Goal: Obtain resource: Obtain resource

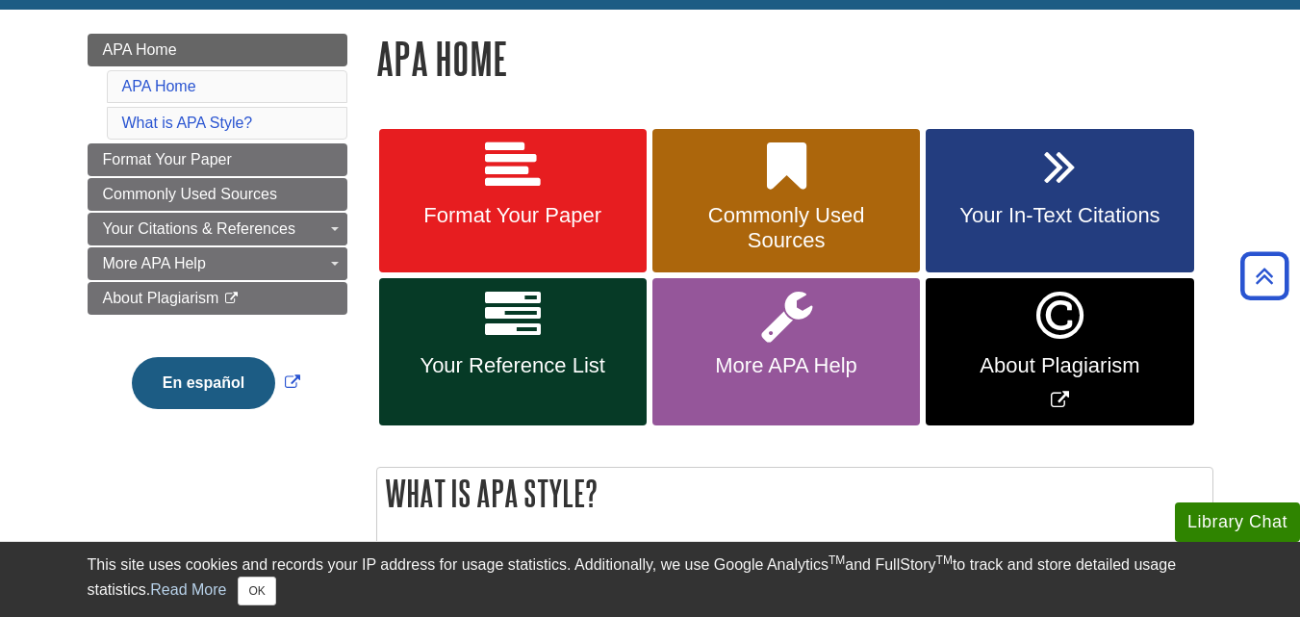
scroll to position [229, 0]
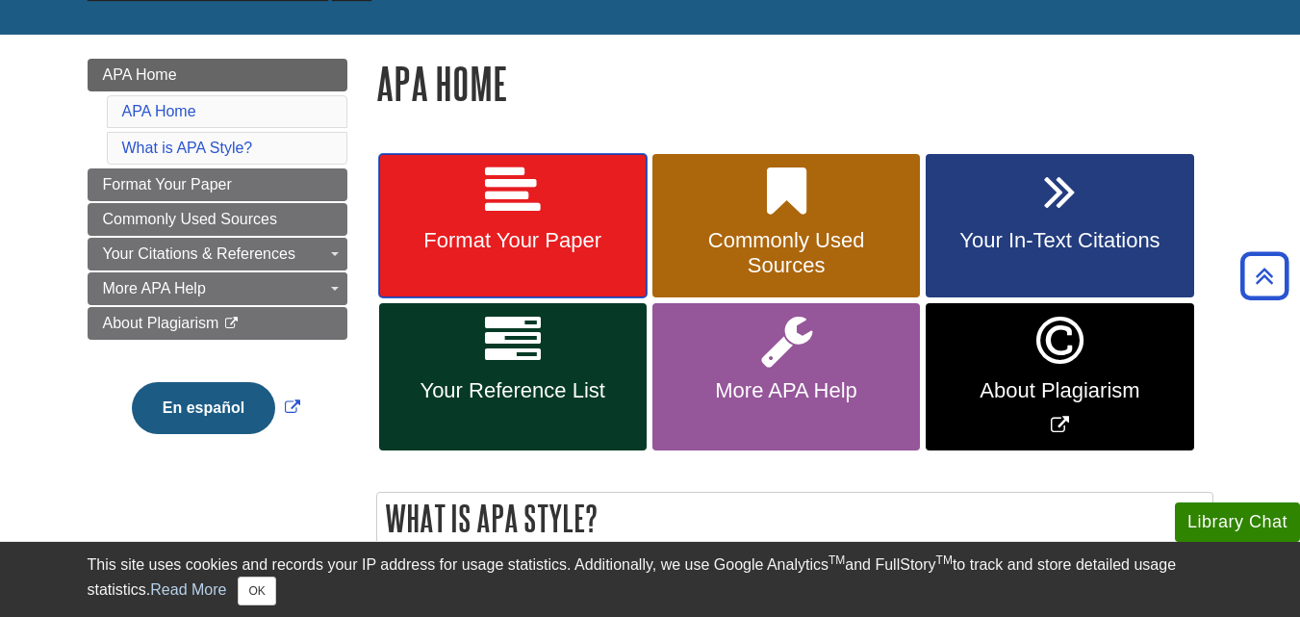
click at [510, 225] on link "Format Your Paper" at bounding box center [512, 226] width 267 height 144
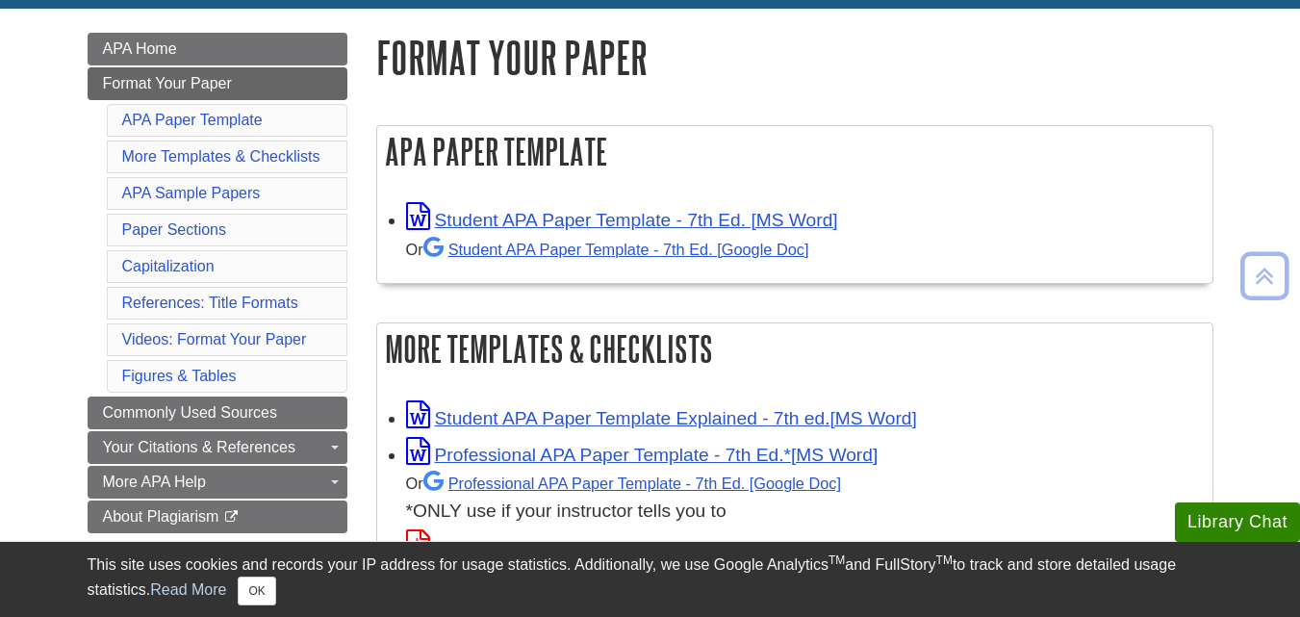
scroll to position [230, 0]
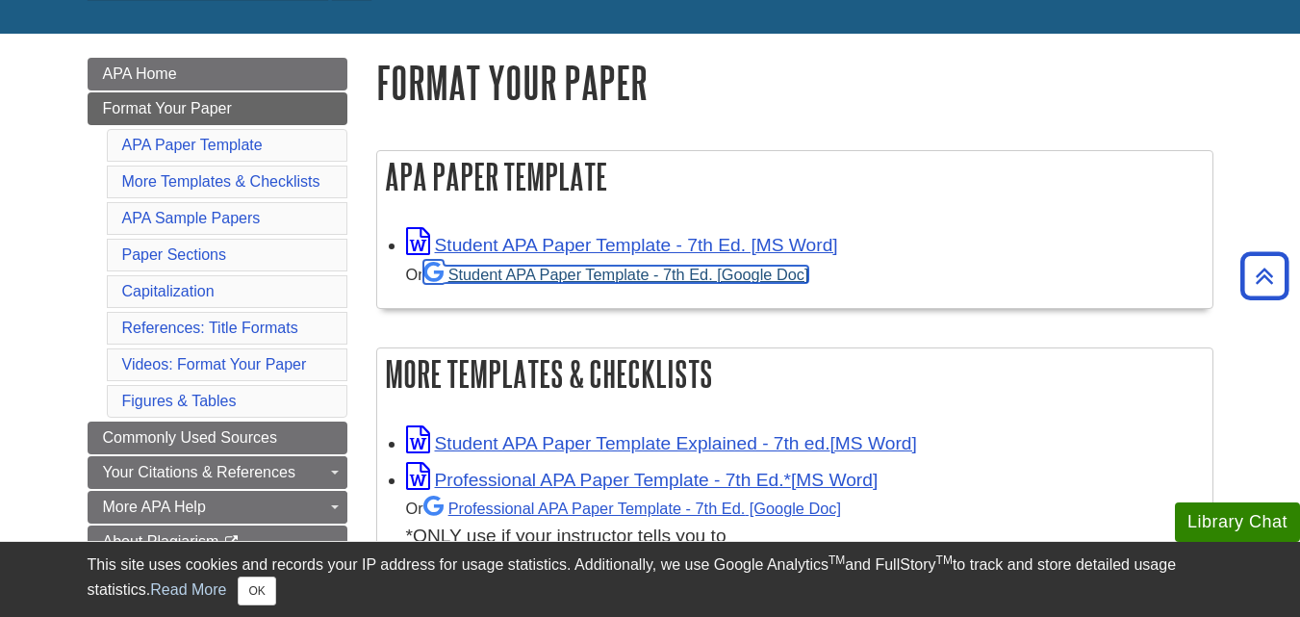
click at [709, 272] on link "Student APA Paper Template - 7th Ed. [Google Doc]" at bounding box center [616, 274] width 386 height 17
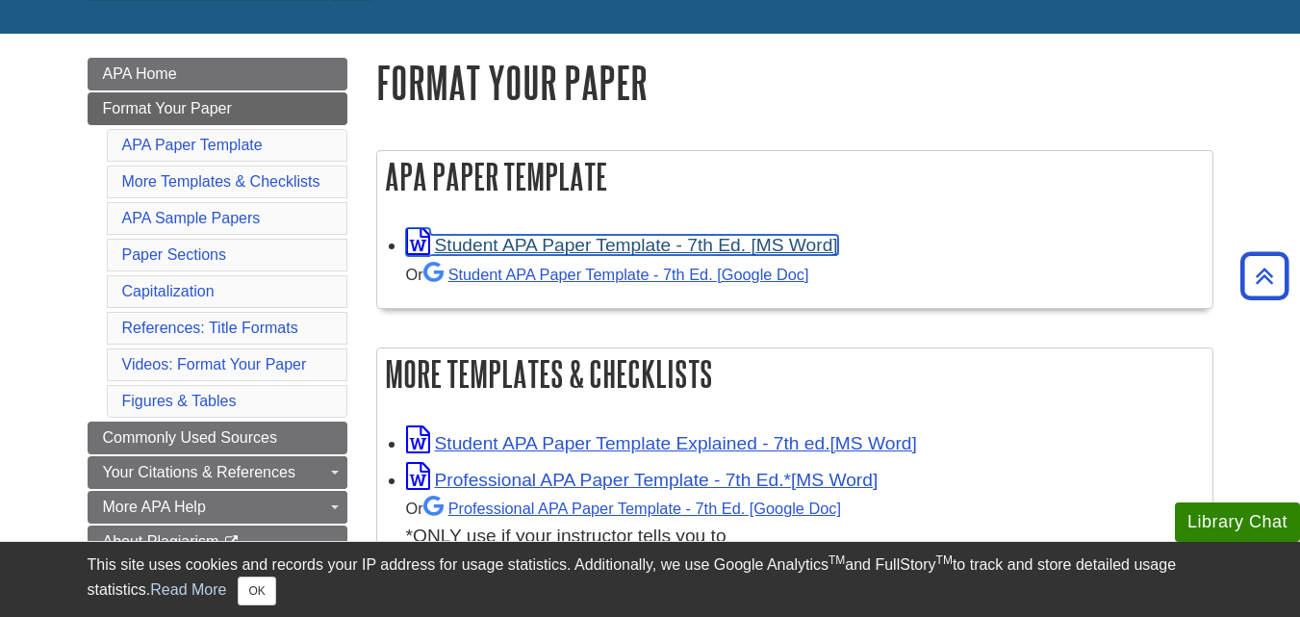
click at [531, 241] on link "Student APA Paper Template - 7th Ed. [MS Word]" at bounding box center [622, 245] width 432 height 20
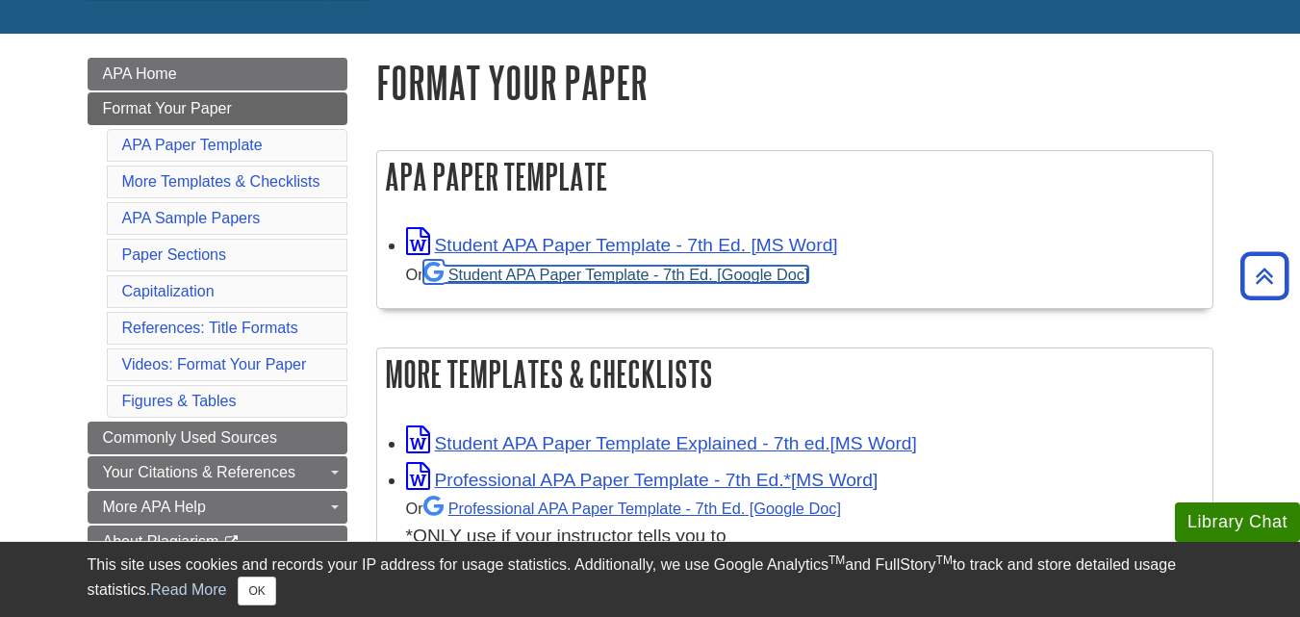
click at [635, 281] on link "Student APA Paper Template - 7th Ed. [Google Doc]" at bounding box center [616, 274] width 386 height 17
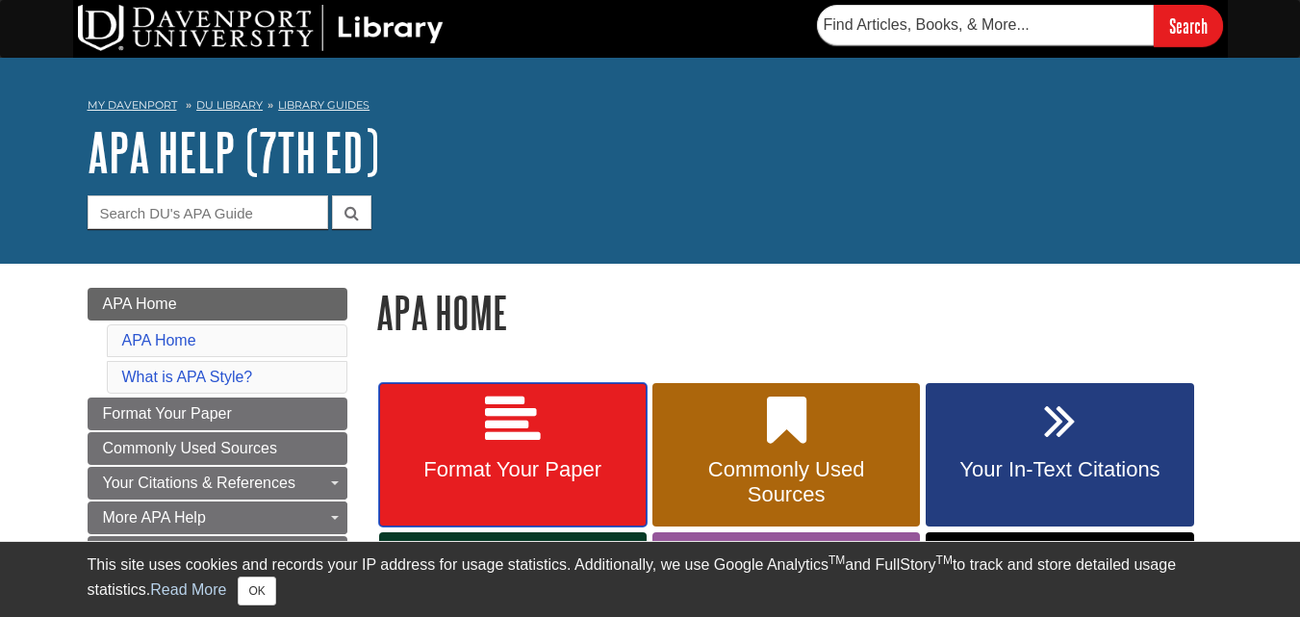
click at [566, 418] on link "Format Your Paper" at bounding box center [512, 455] width 267 height 144
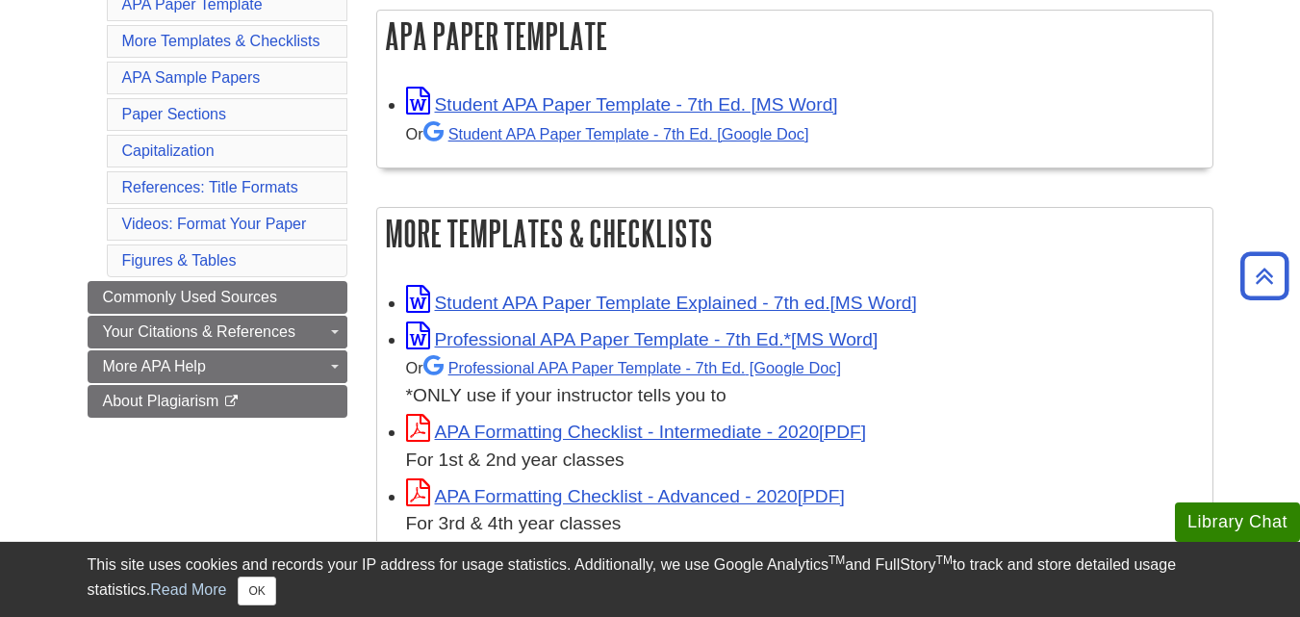
scroll to position [444, 0]
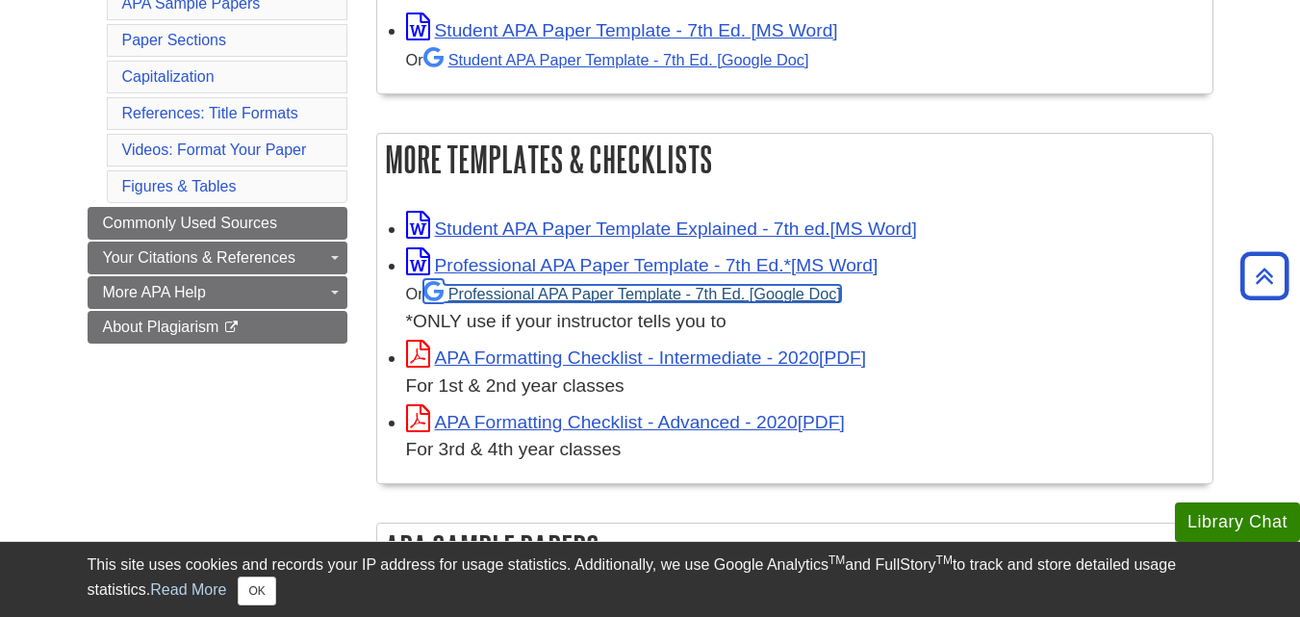
click at [752, 288] on link "Professional APA Paper Template - 7th Ed." at bounding box center [632, 293] width 418 height 17
